Goal: Information Seeking & Learning: Find specific fact

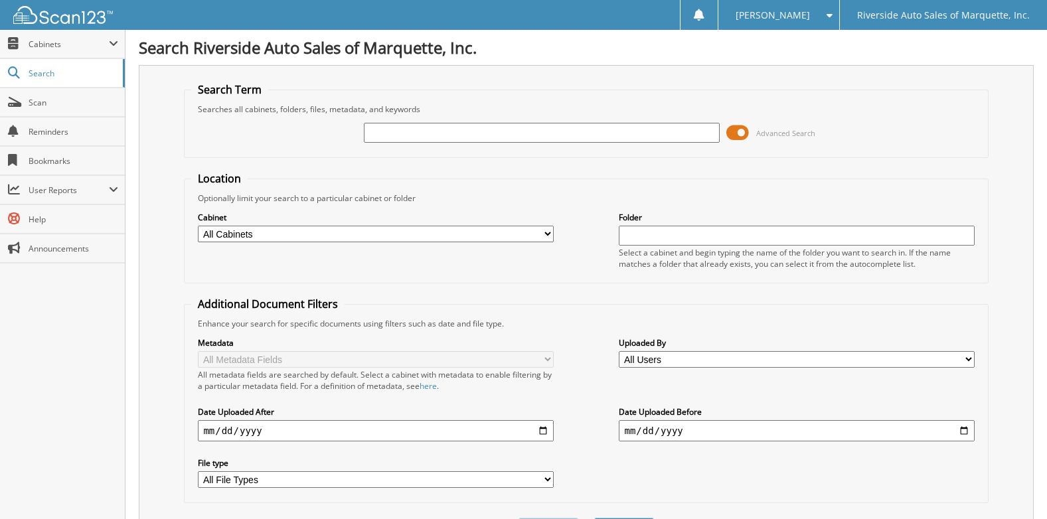
click at [397, 139] on input "text" at bounding box center [541, 133] width 355 height 20
type input "2"
type input "20551"
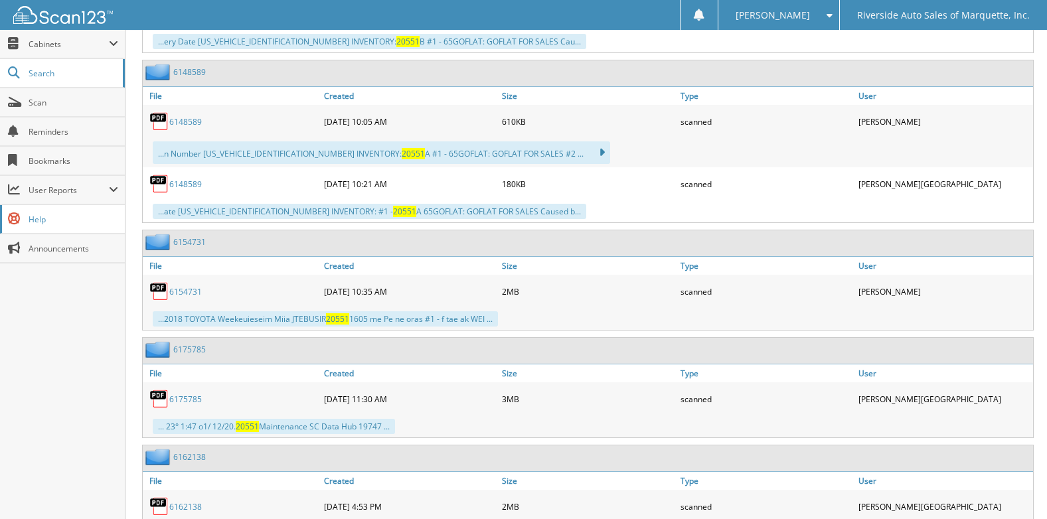
scroll to position [4058, 0]
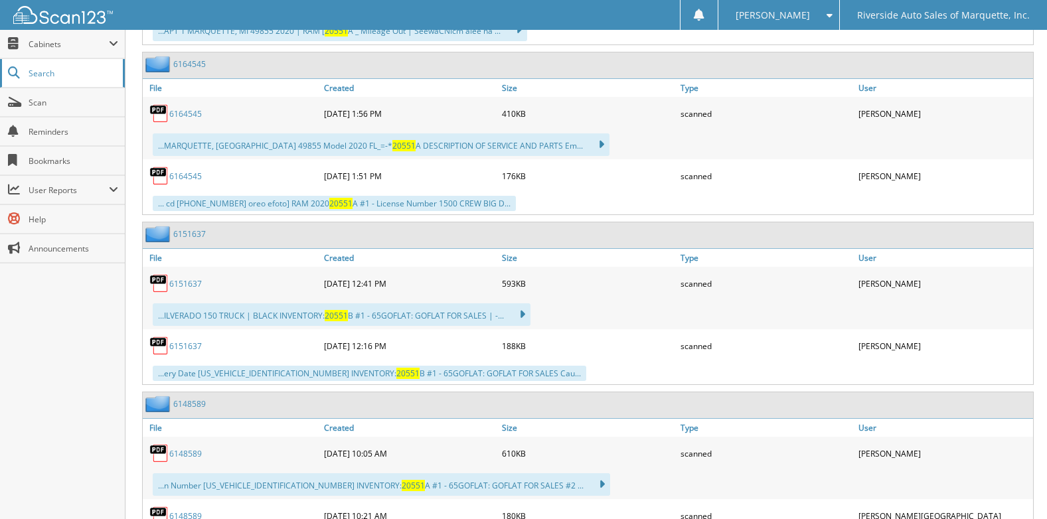
click at [48, 76] on span "Search" at bounding box center [73, 73] width 88 height 11
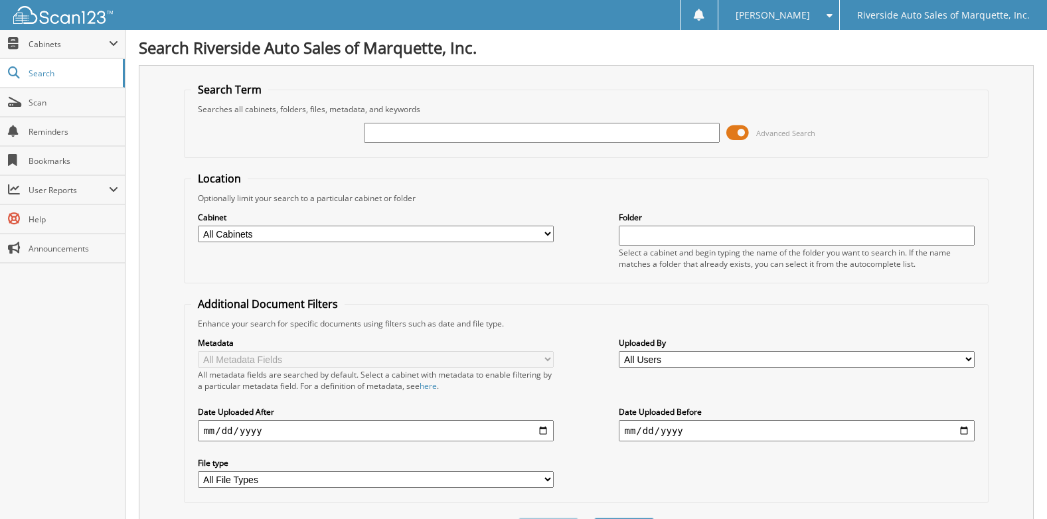
click at [355, 228] on select "All Cabinets AUCTION PURCHASES CAR DEALS DEALER TRADES PURCHASED DEALER TRADES …" at bounding box center [375, 234] width 355 height 17
select select "32477"
click at [198, 226] on select "All Cabinets AUCTION PURCHASES CAR DEALS DEALER TRADES PURCHASED DEALER TRADES …" at bounding box center [375, 234] width 355 height 17
click at [432, 134] on input "text" at bounding box center [541, 133] width 355 height 20
type input "20551"
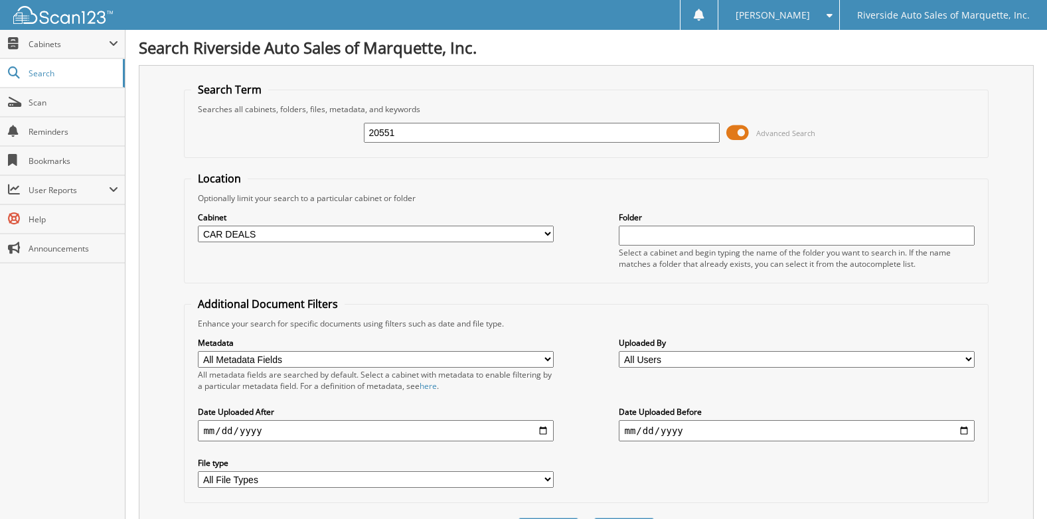
click at [39, 70] on span "Search" at bounding box center [73, 73] width 88 height 11
click at [727, 226] on input "text" at bounding box center [796, 236] width 355 height 20
click at [295, 229] on select "All Cabinets AUCTION PURCHASES CAR DEALS DEALER TRADES PURCHASED DEALER TRADES …" at bounding box center [375, 234] width 355 height 17
select select "32477"
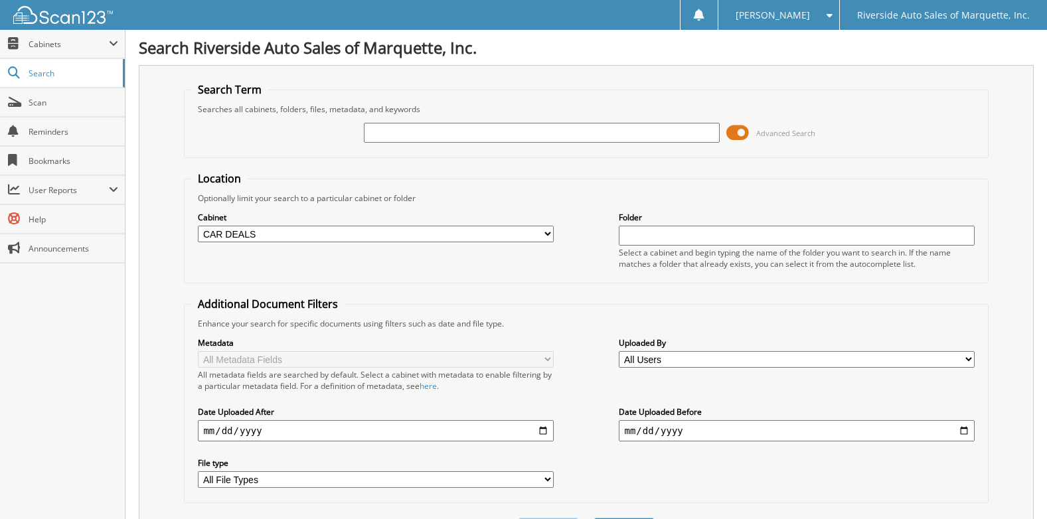
click at [198, 226] on select "All Cabinets AUCTION PURCHASES CAR DEALS DEALER TRADES PURCHASED DEALER TRADES …" at bounding box center [375, 234] width 355 height 17
click at [403, 132] on input "text" at bounding box center [541, 133] width 355 height 20
type input "[PERSON_NAME]"
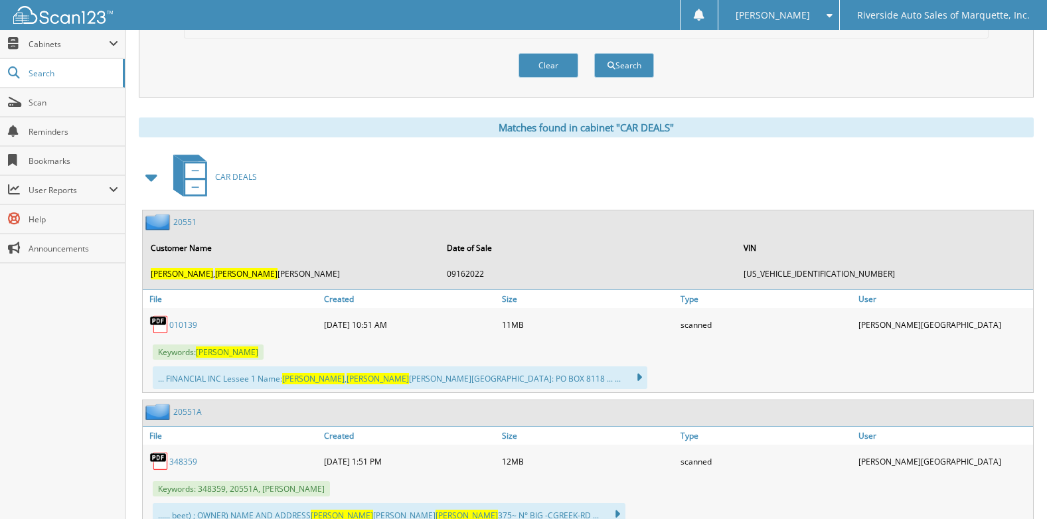
scroll to position [516, 0]
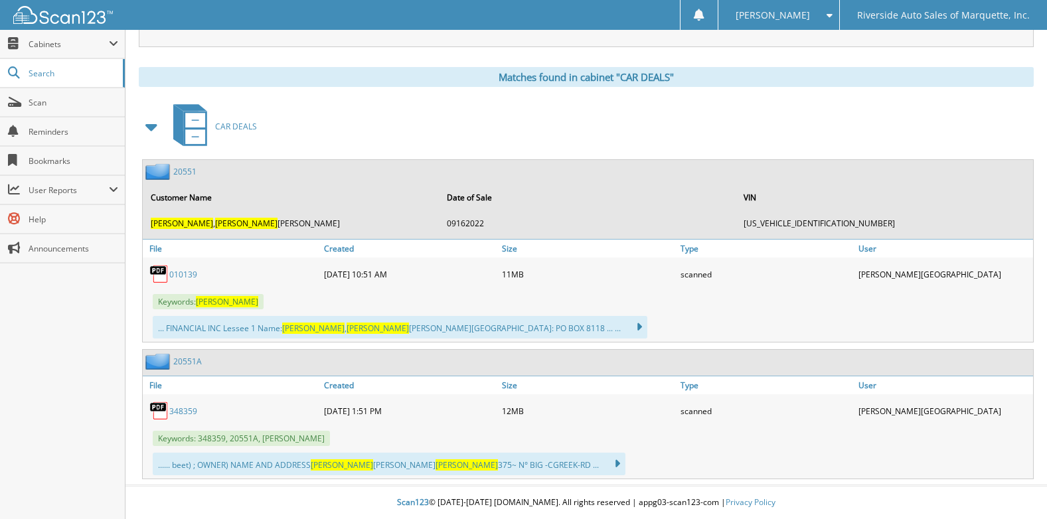
click at [186, 274] on link "010139" at bounding box center [183, 274] width 28 height 11
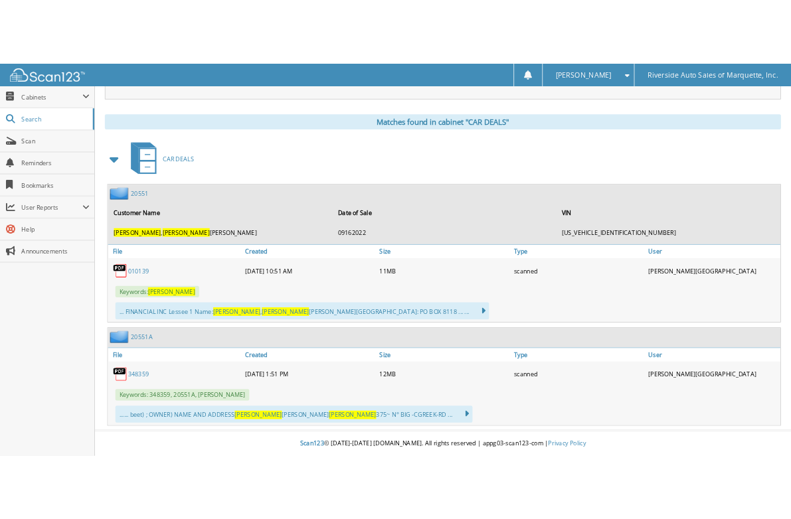
scroll to position [539, 0]
